Goal: Find specific page/section: Find specific page/section

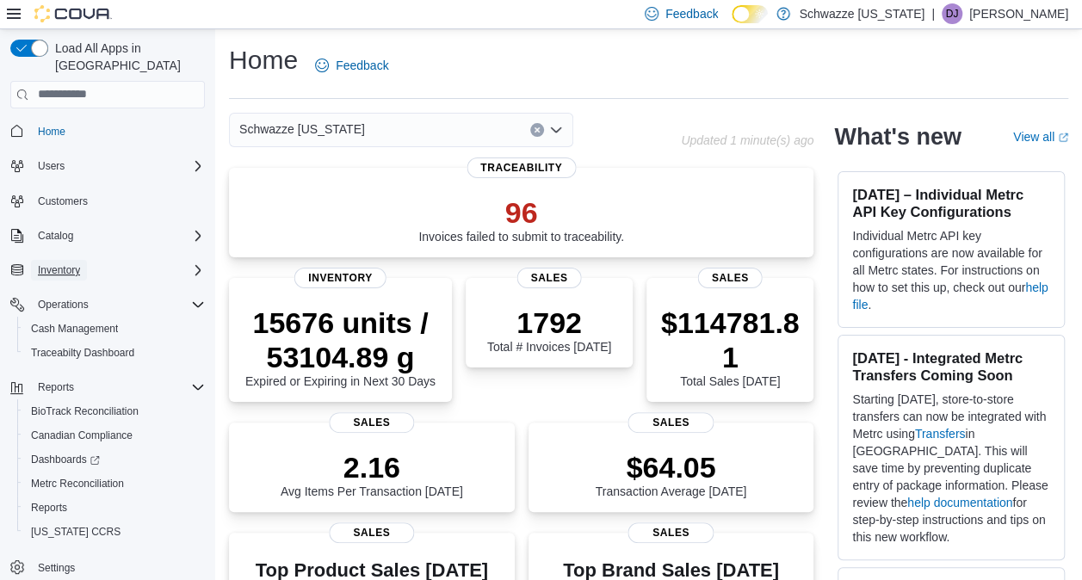
click at [78, 263] on span "Inventory" at bounding box center [59, 270] width 42 height 14
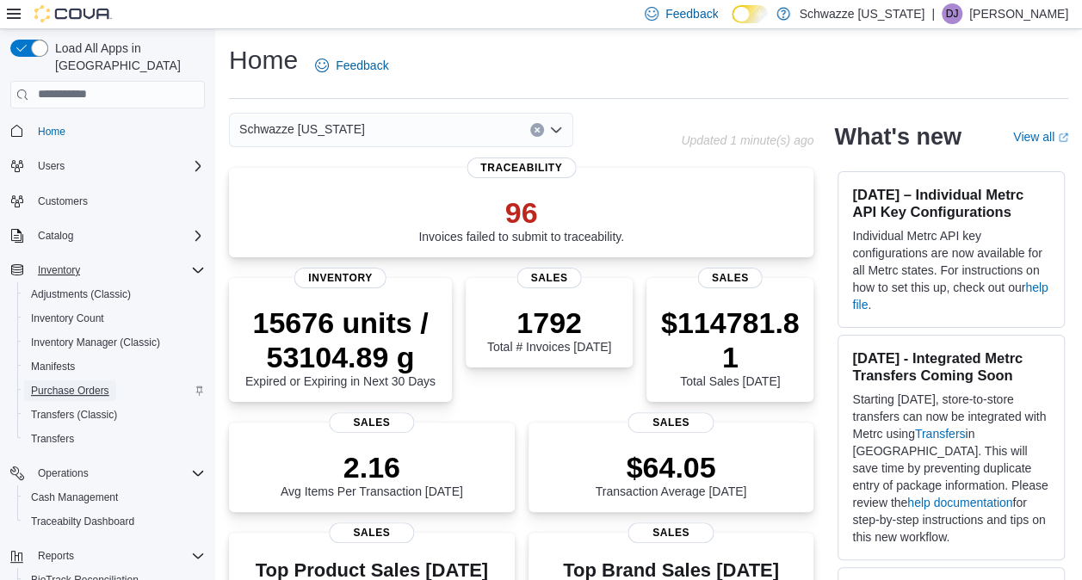
click at [89, 384] on span "Purchase Orders" at bounding box center [70, 391] width 78 height 14
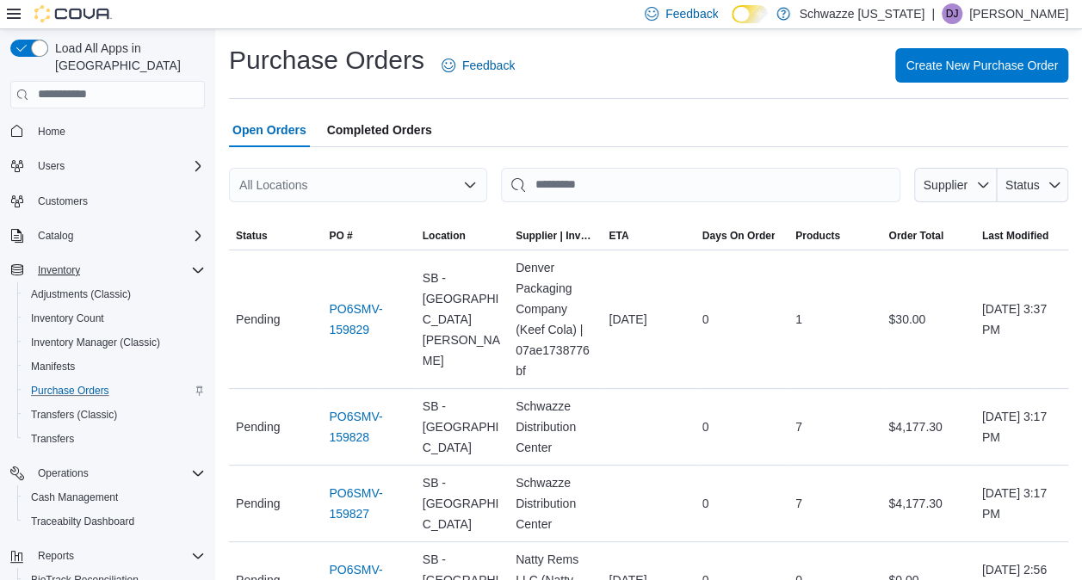
click at [467, 179] on icon "Open list of options" at bounding box center [470, 185] width 14 height 14
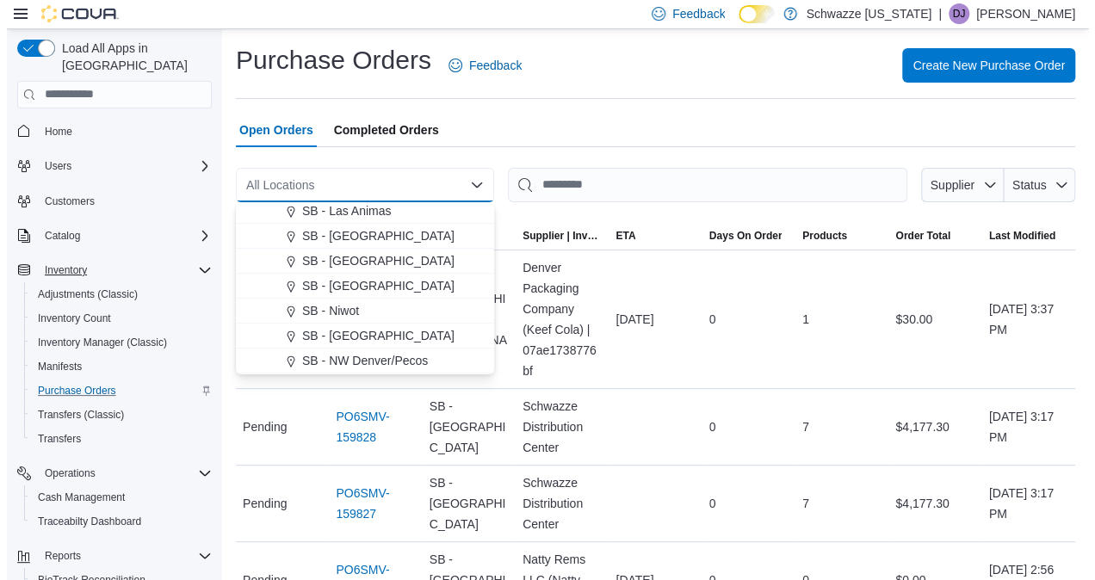
scroll to position [689, 0]
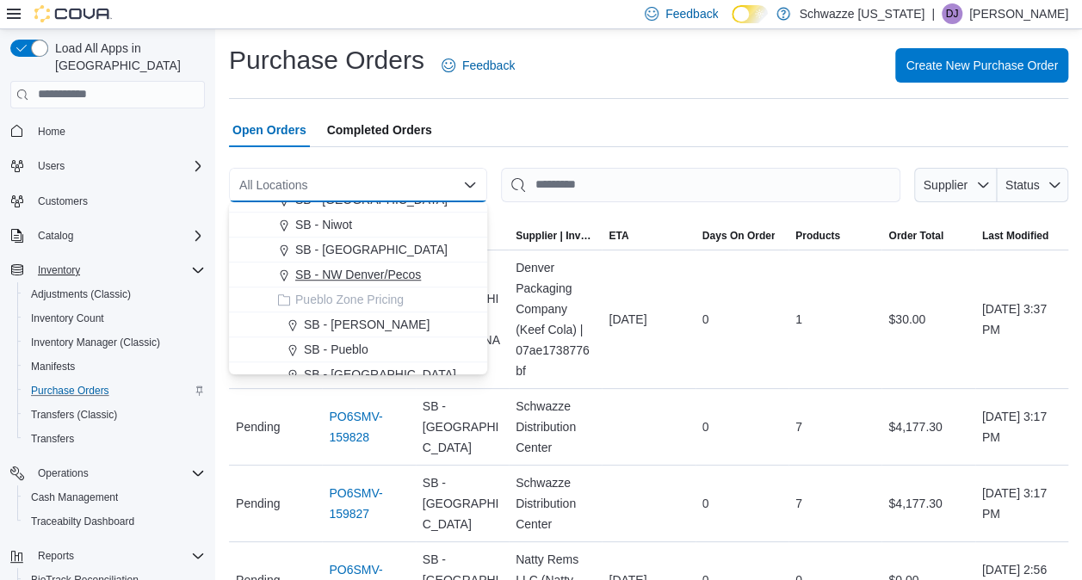
click at [393, 277] on span "SB - NW Denver/Pecos" at bounding box center [358, 274] width 126 height 17
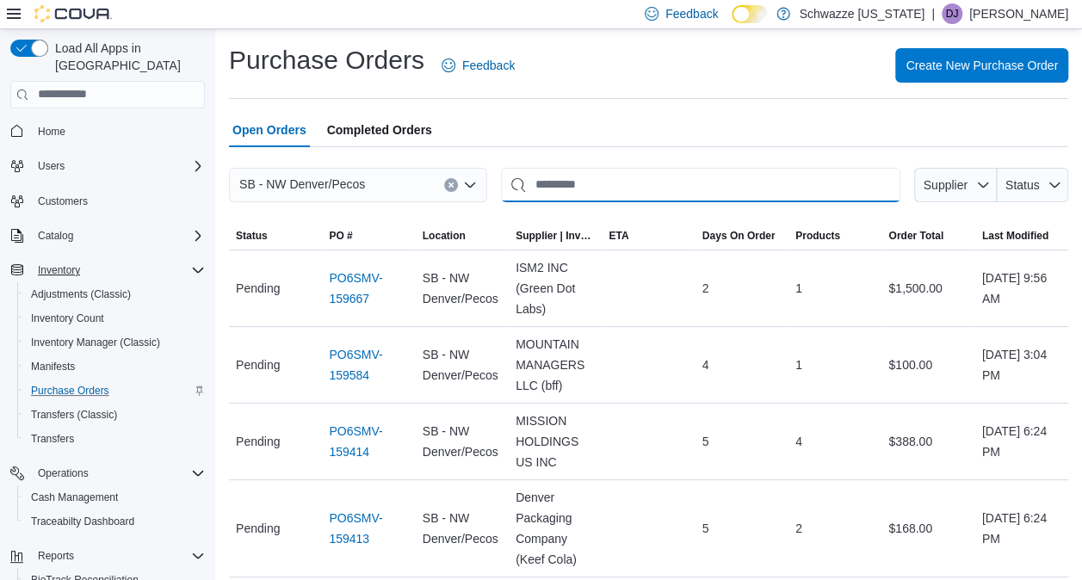
click at [631, 189] on input "This is a search bar. After typing your query, hit enter to filter the results …" at bounding box center [700, 185] width 399 height 34
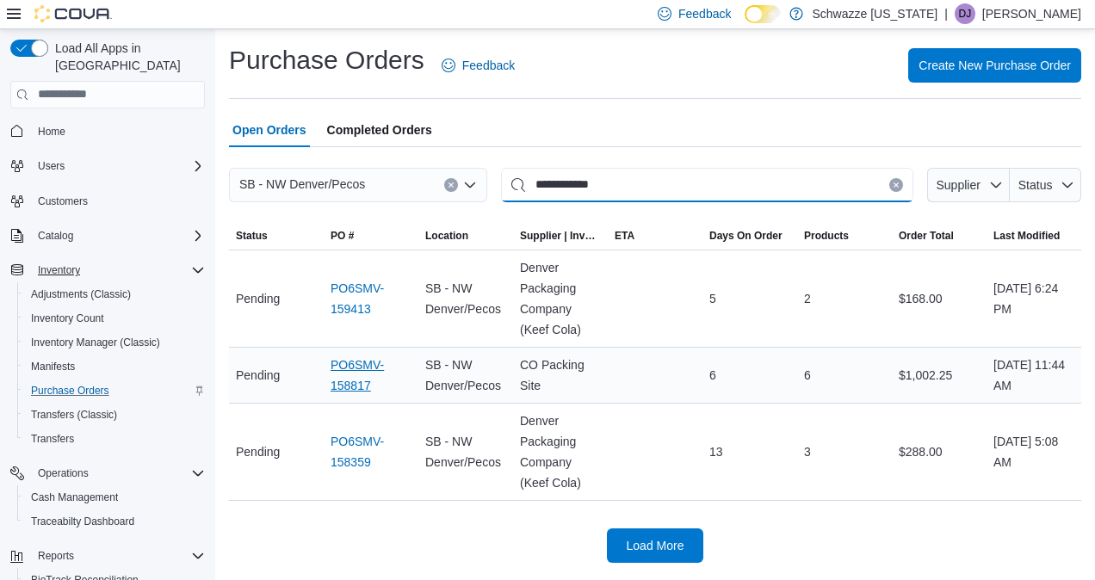
type input "**********"
click at [367, 372] on link "PO6SMV-158817" at bounding box center [371, 375] width 81 height 41
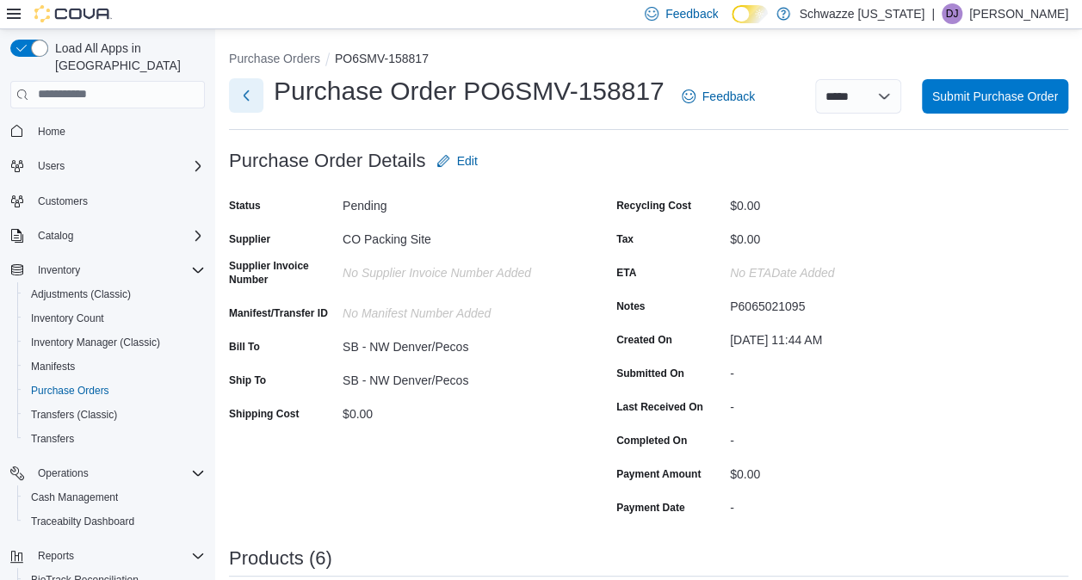
click at [246, 107] on button "Next" at bounding box center [246, 95] width 34 height 34
